Goal: Transaction & Acquisition: Purchase product/service

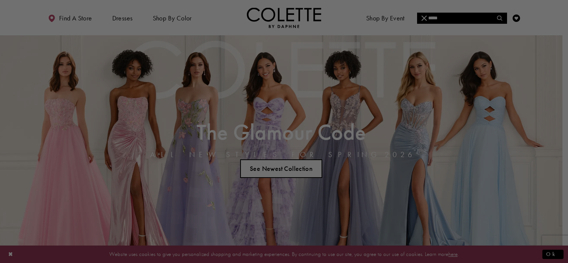
click at [120, 17] on div at bounding box center [286, 133] width 573 height 266
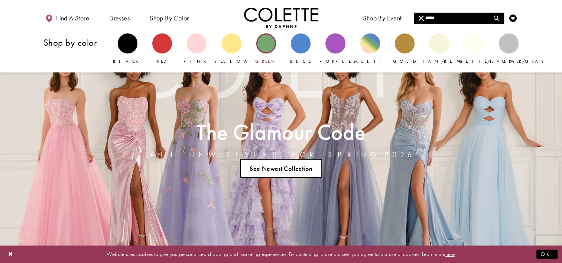
click at [272, 43] on div "Primary block" at bounding box center [266, 43] width 20 height 20
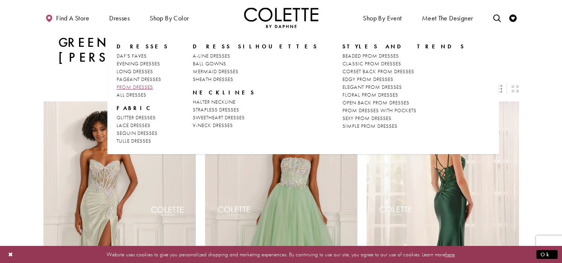
click at [135, 85] on span "PROM DRESSES" at bounding box center [135, 87] width 36 height 7
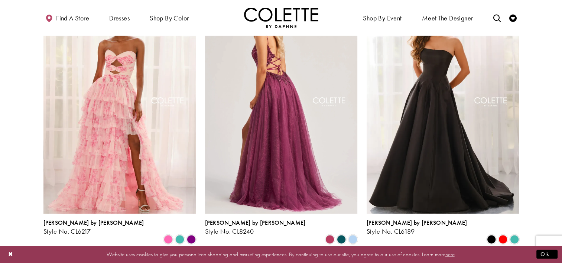
scroll to position [1346, 0]
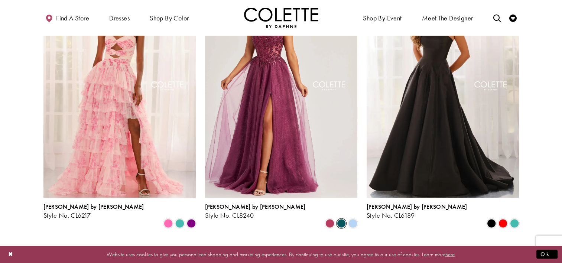
click at [337, 219] on span "Product List" at bounding box center [341, 223] width 9 height 9
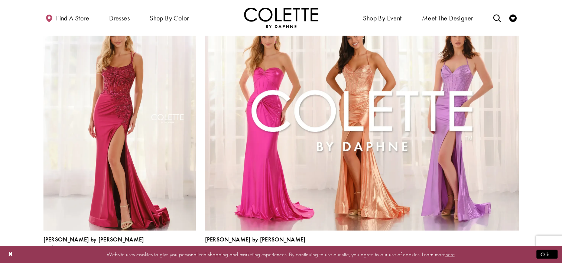
scroll to position [1587, 0]
click at [179, 252] on span "Product List" at bounding box center [179, 256] width 9 height 9
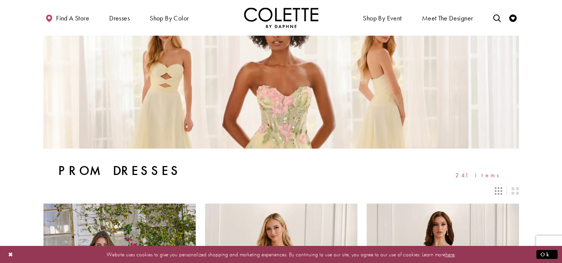
scroll to position [0, 0]
